Goal: Transaction & Acquisition: Purchase product/service

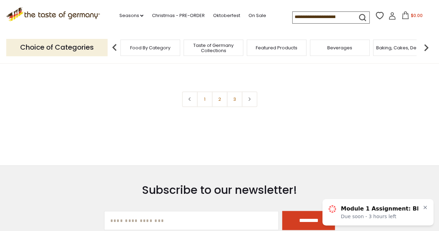
scroll to position [1604, 0]
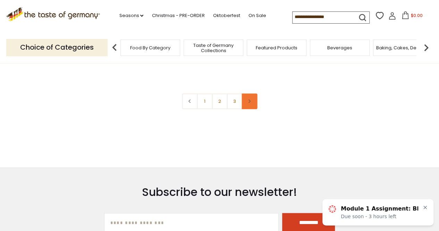
click at [248, 99] on link at bounding box center [249, 101] width 16 height 16
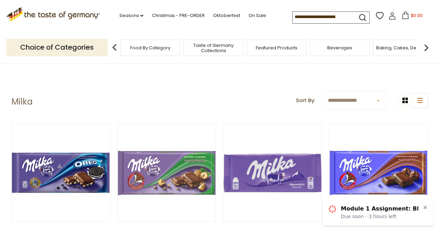
scroll to position [1634, 0]
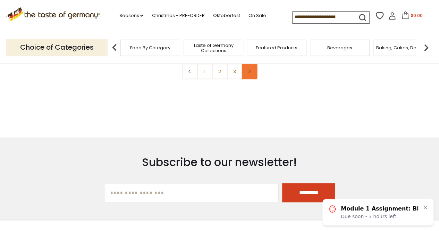
click at [247, 68] on link at bounding box center [249, 71] width 16 height 16
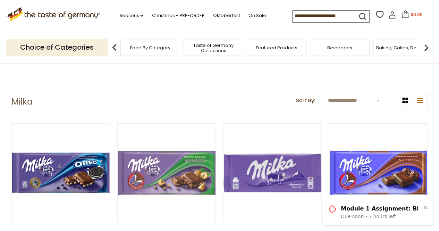
scroll to position [202, 0]
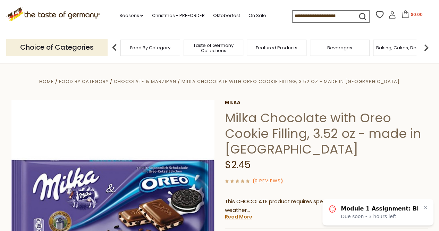
scroll to position [202, 0]
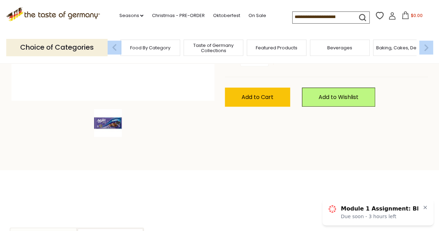
drag, startPoint x: 428, startPoint y: 63, endPoint x: 434, endPoint y: 61, distance: 6.3
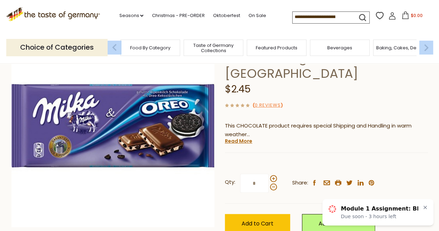
scroll to position [81, 0]
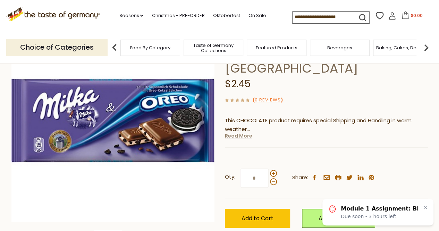
click at [249, 133] on link "Read More" at bounding box center [238, 135] width 27 height 7
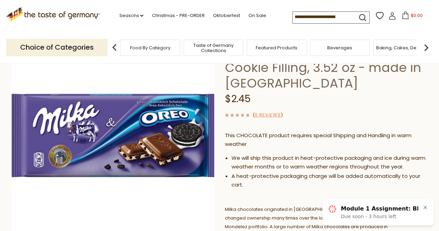
scroll to position [63, 0]
